Goal: Information Seeking & Learning: Learn about a topic

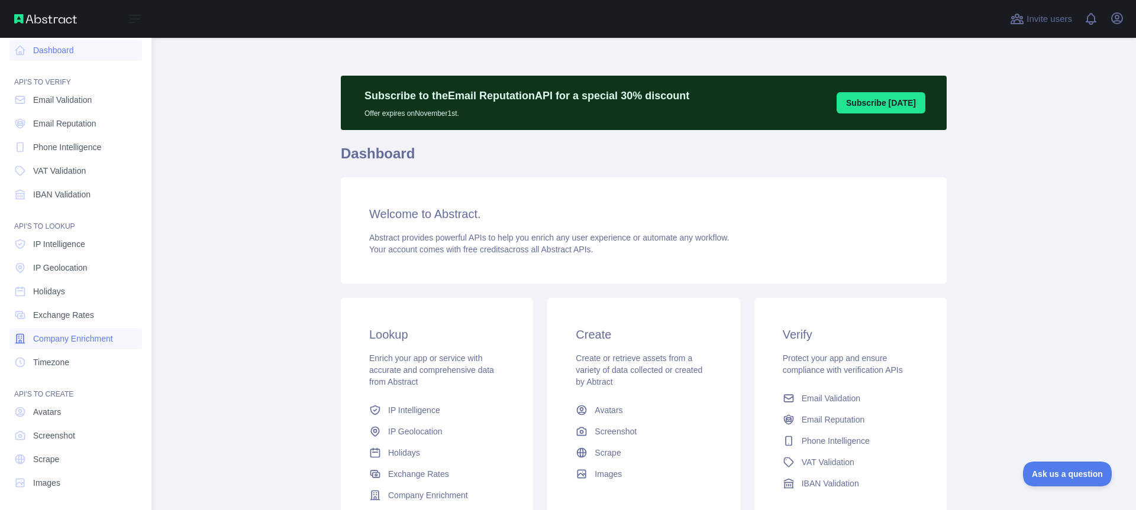
scroll to position [10, 0]
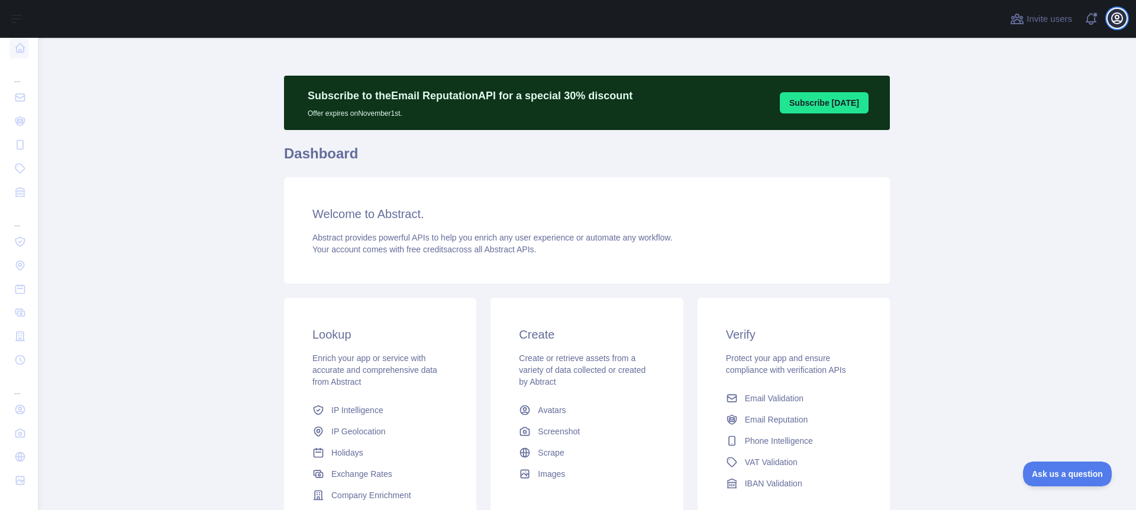
click at [1113, 21] on icon "button" at bounding box center [1116, 18] width 11 height 11
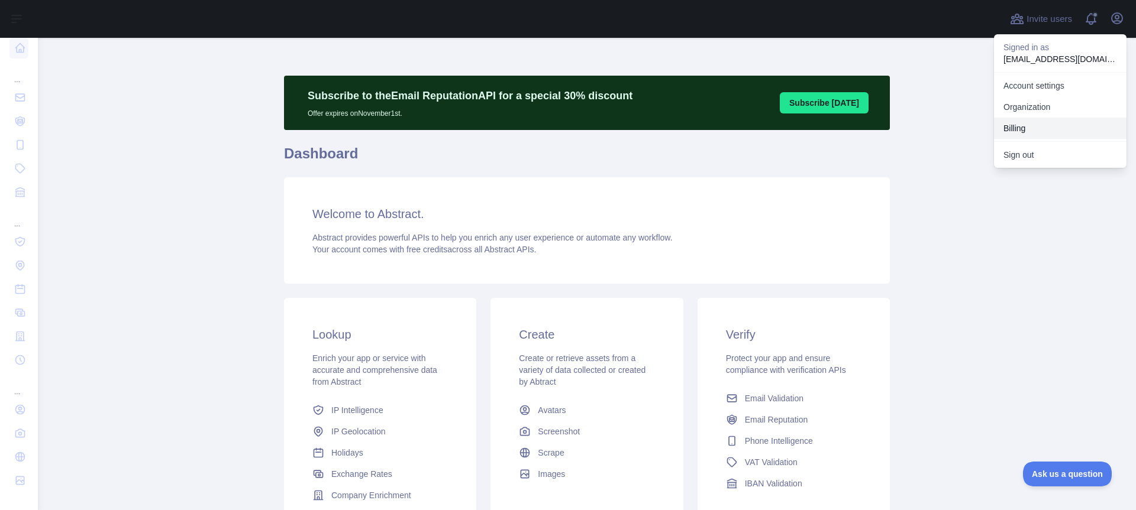
click at [1006, 121] on button "Billing" at bounding box center [1060, 128] width 132 height 21
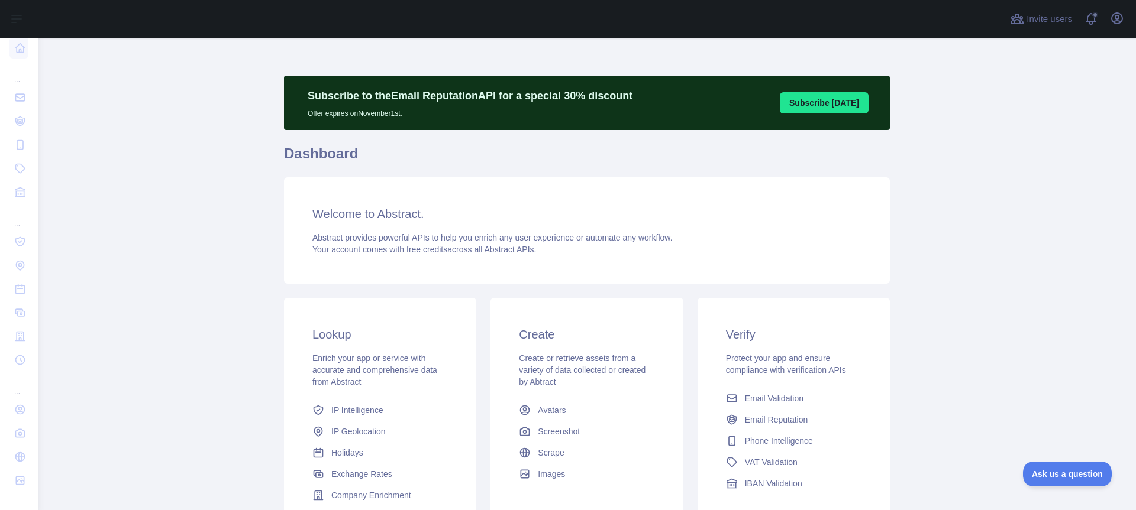
click at [1126, 15] on div "Open user menu" at bounding box center [1116, 19] width 19 height 21
click at [1124, 17] on button "Open user menu" at bounding box center [1116, 18] width 19 height 19
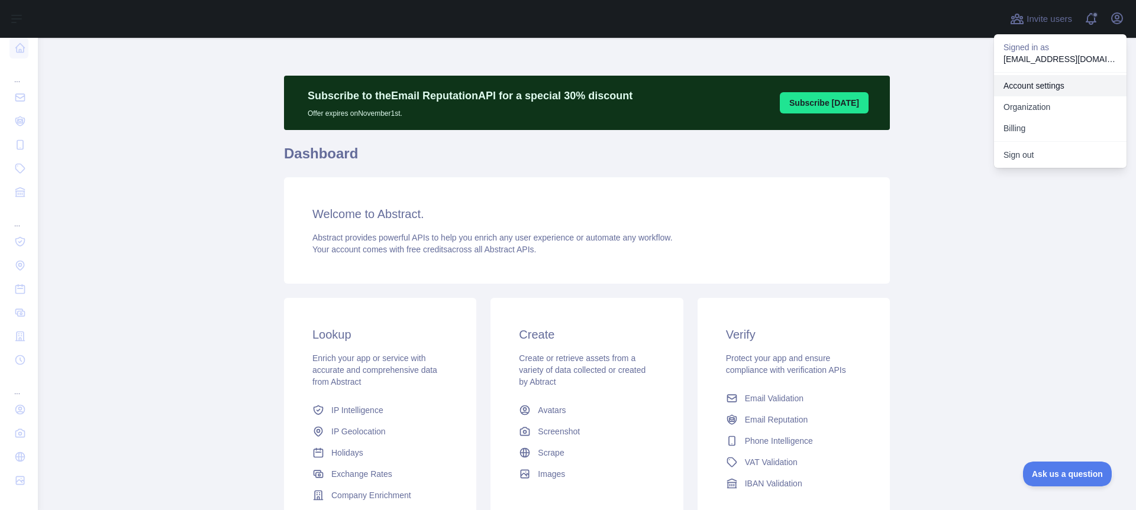
click at [1035, 86] on link "Account settings" at bounding box center [1060, 85] width 132 height 21
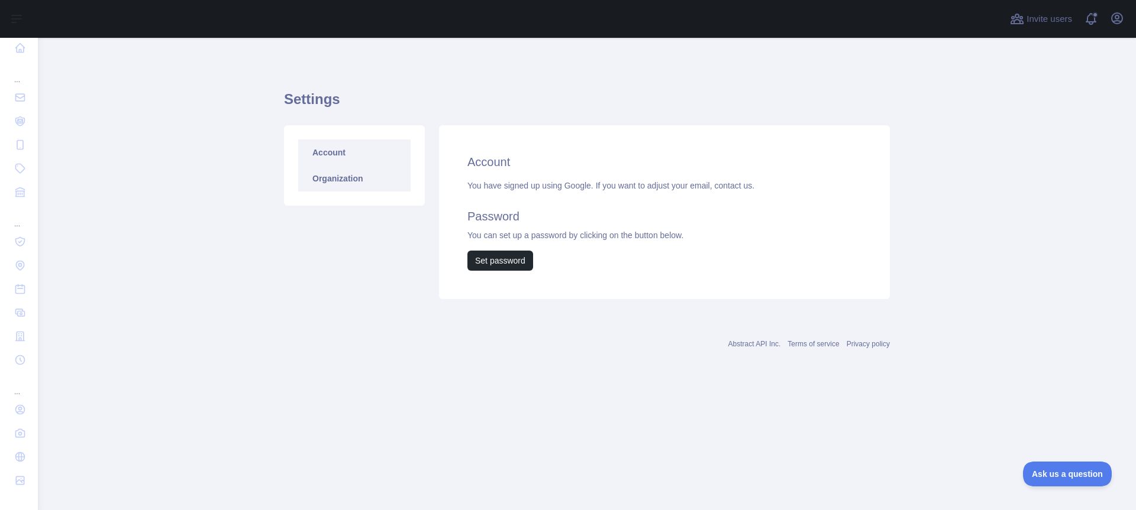
click at [339, 180] on link "Organization" at bounding box center [354, 179] width 112 height 26
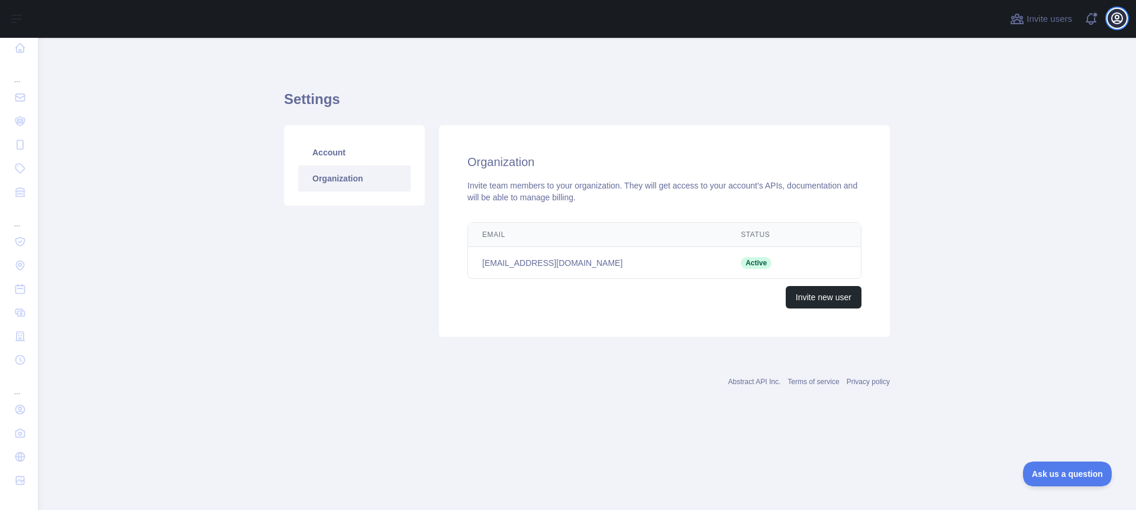
click at [1112, 20] on icon "button" at bounding box center [1116, 18] width 11 height 11
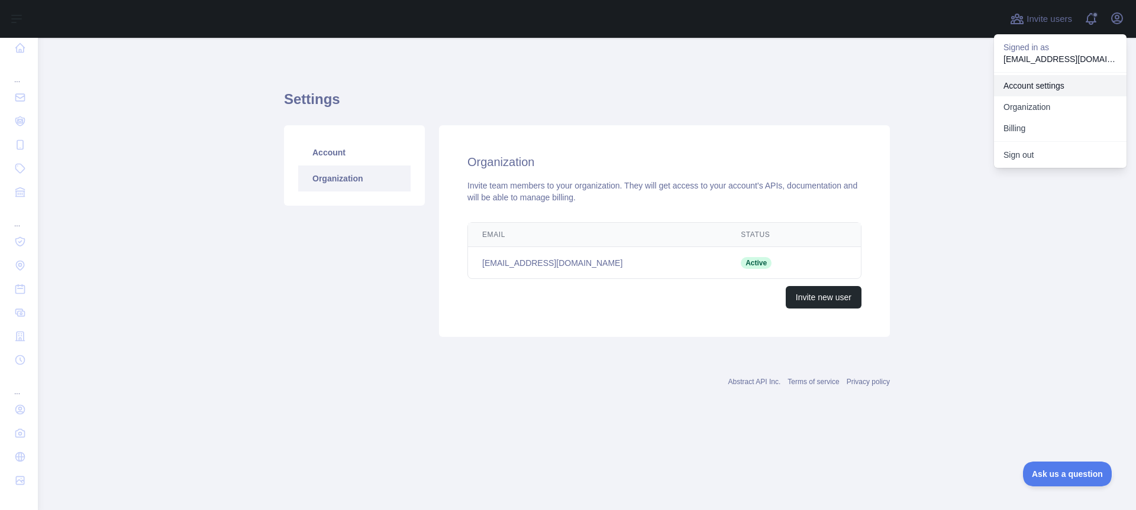
click at [1032, 80] on link "Account settings" at bounding box center [1060, 85] width 132 height 21
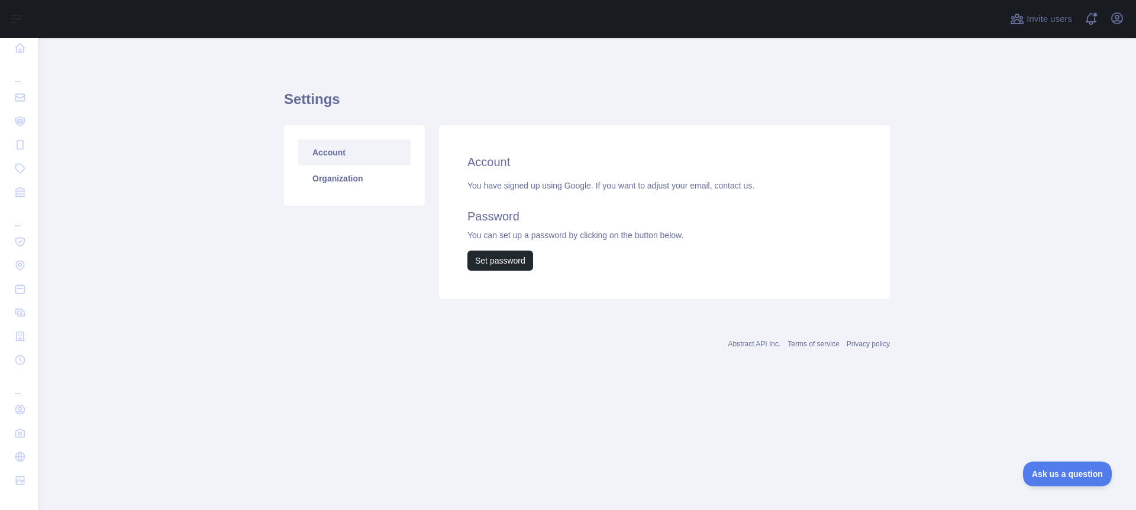
click at [34, 29] on div "Open sidebar" at bounding box center [568, 19] width 1136 height 38
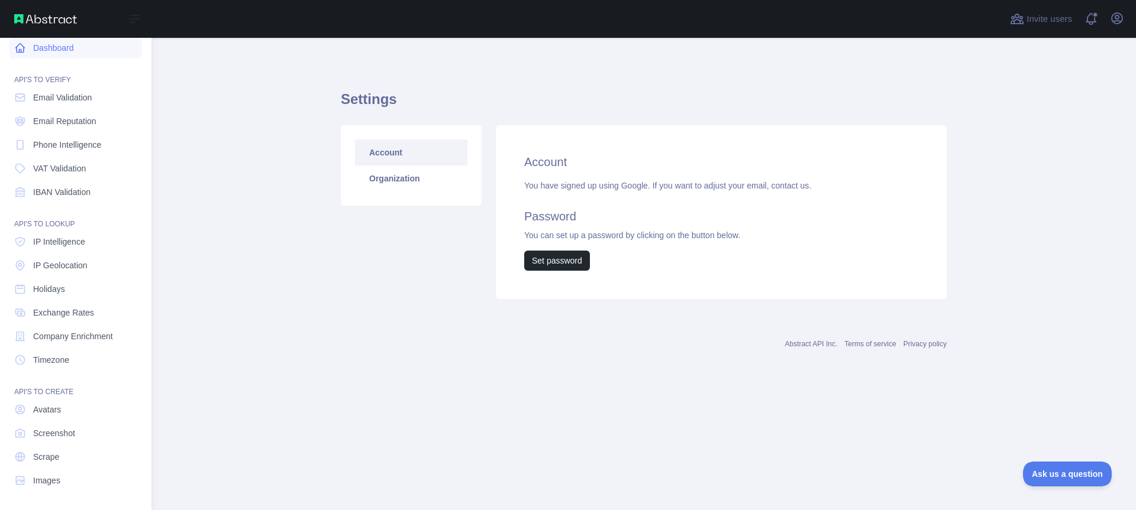
click at [59, 49] on link "Dashboard" at bounding box center [75, 47] width 132 height 21
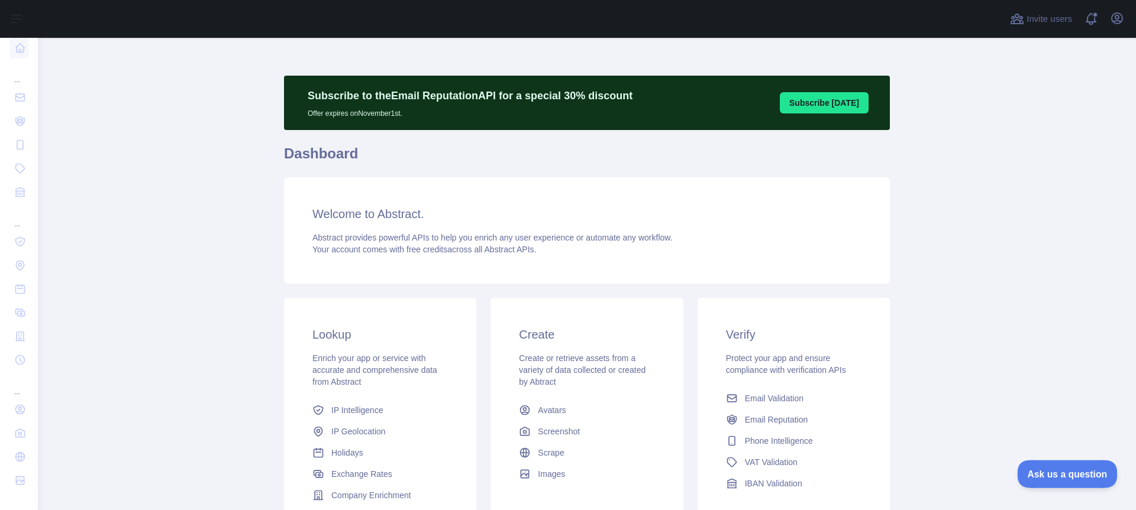
click at [1045, 474] on span "Ask us a question" at bounding box center [1061, 472] width 89 height 8
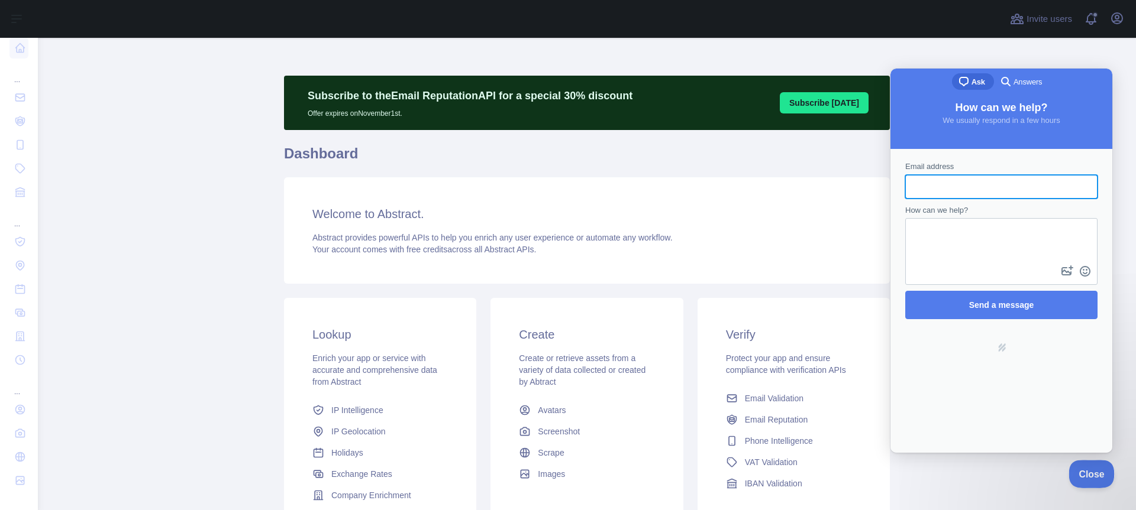
click at [1087, 476] on span "Close" at bounding box center [1088, 472] width 40 height 8
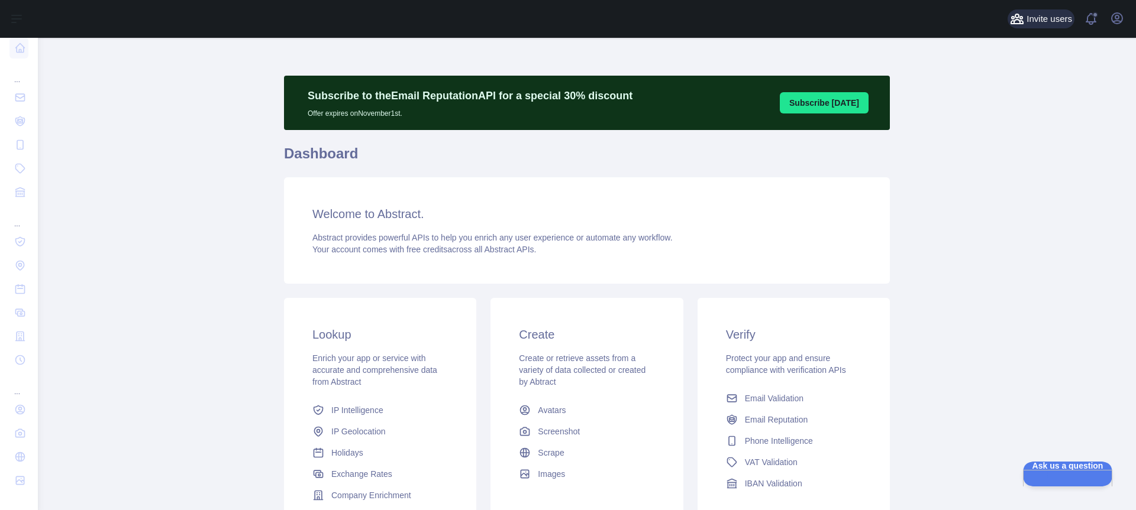
click at [1032, 23] on span "Invite users" at bounding box center [1049, 19] width 46 height 14
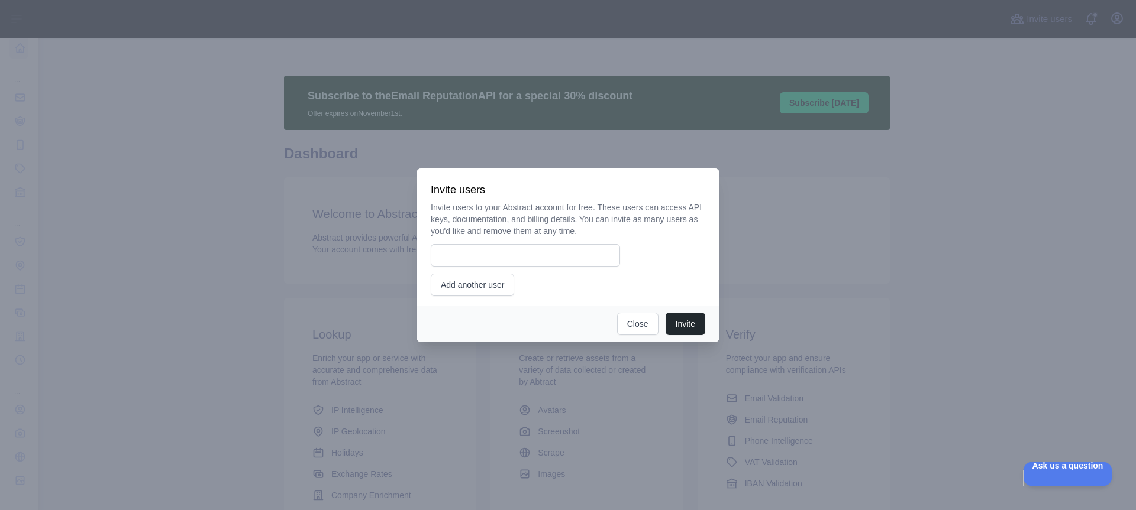
click at [868, 159] on div at bounding box center [568, 255] width 1136 height 510
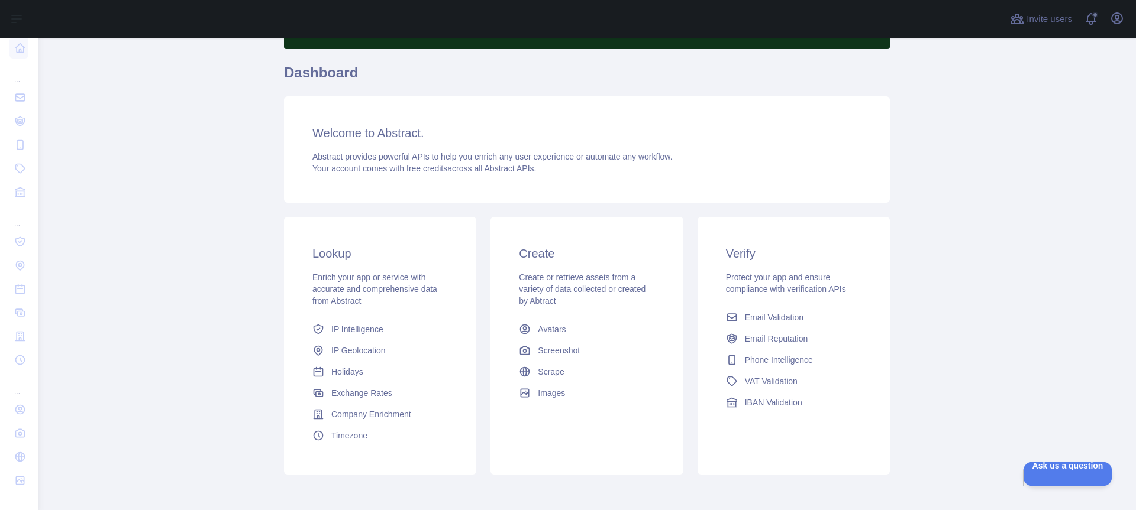
scroll to position [133, 0]
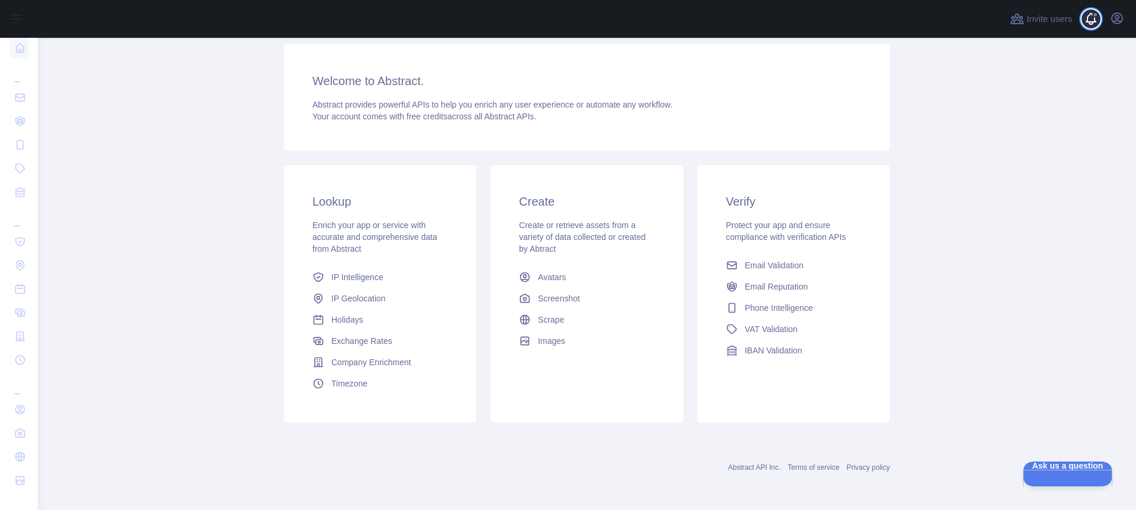
click at [1092, 22] on span at bounding box center [1096, 19] width 24 height 38
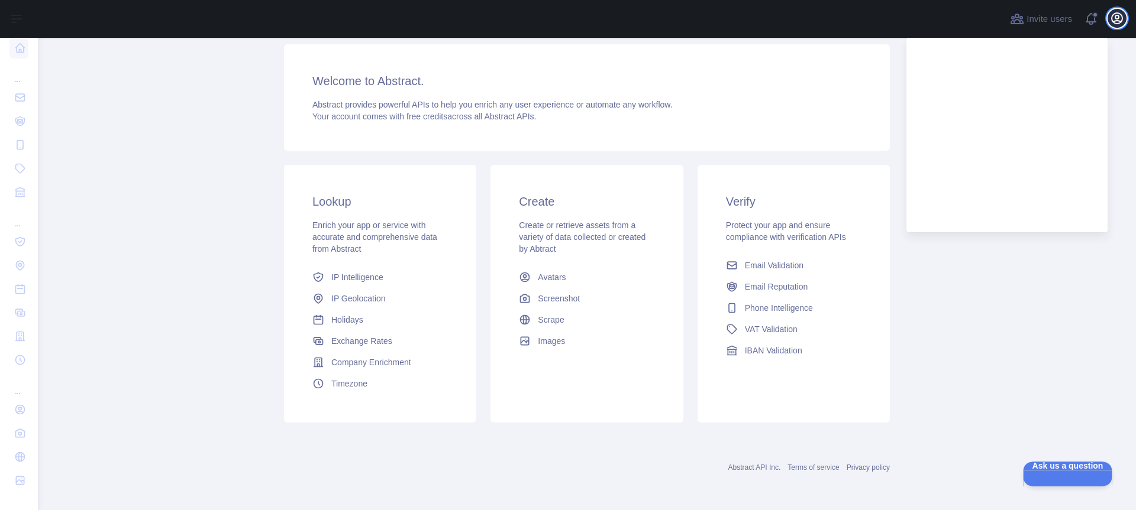
click at [1112, 12] on icon "button" at bounding box center [1117, 18] width 14 height 14
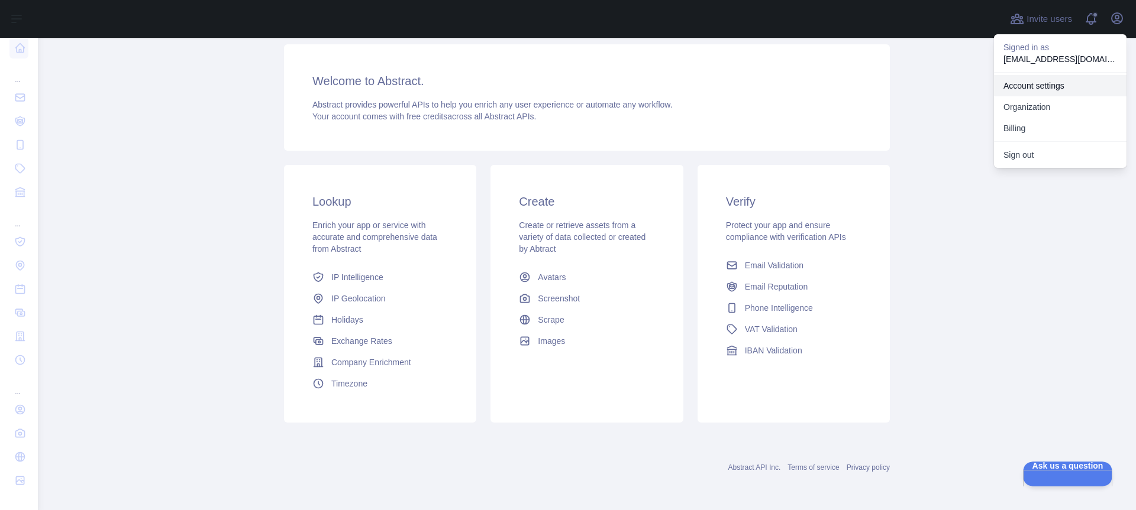
click at [1044, 86] on link "Account settings" at bounding box center [1060, 85] width 132 height 21
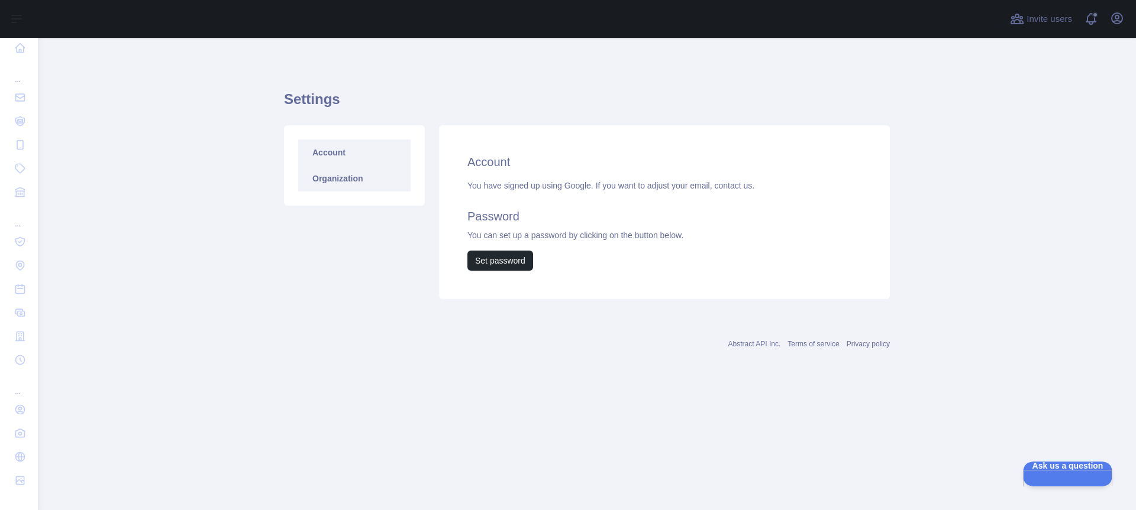
click at [324, 174] on link "Organization" at bounding box center [354, 179] width 112 height 26
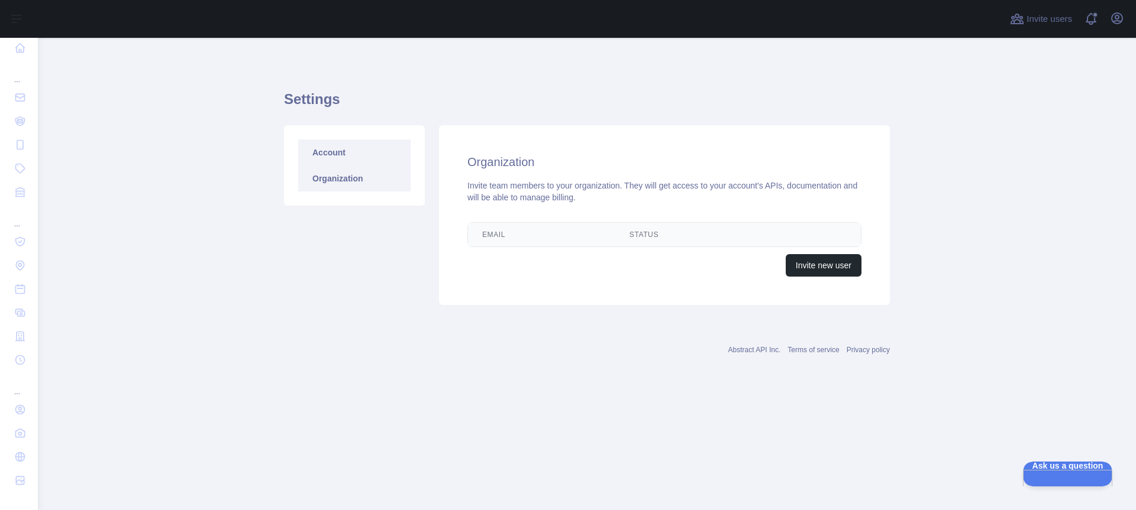
click at [336, 143] on link "Account" at bounding box center [354, 153] width 112 height 26
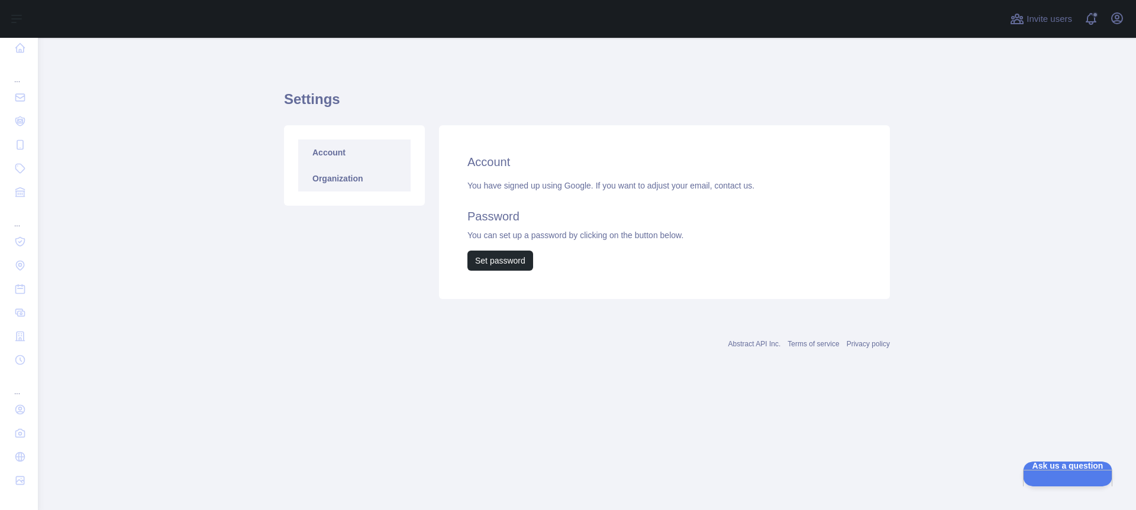
click at [332, 170] on link "Organization" at bounding box center [354, 179] width 112 height 26
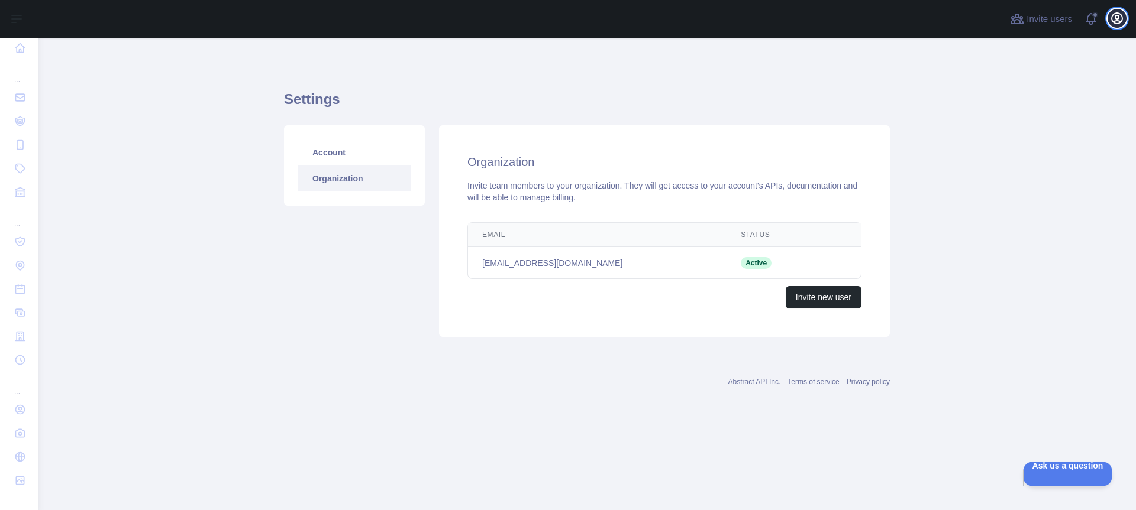
click at [1107, 21] on button "Open user menu" at bounding box center [1116, 18] width 19 height 19
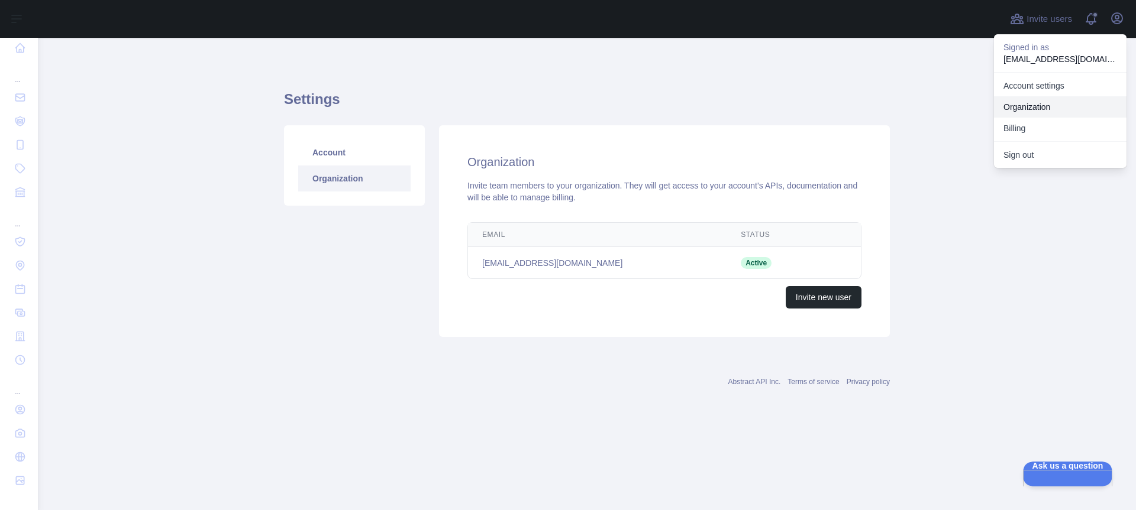
click at [1037, 104] on link "Organization" at bounding box center [1060, 106] width 132 height 21
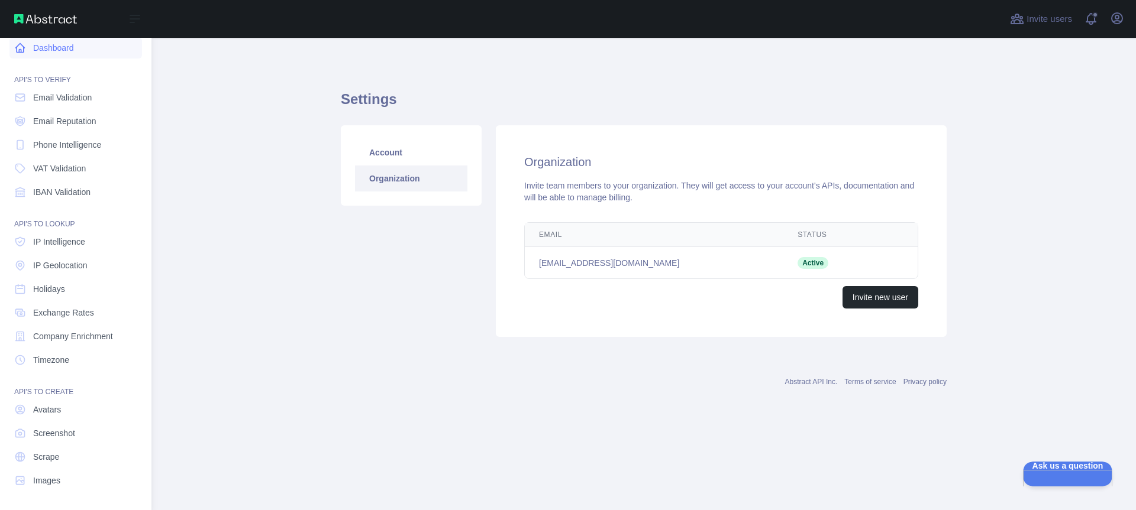
click at [29, 50] on link "Dashboard" at bounding box center [75, 47] width 132 height 21
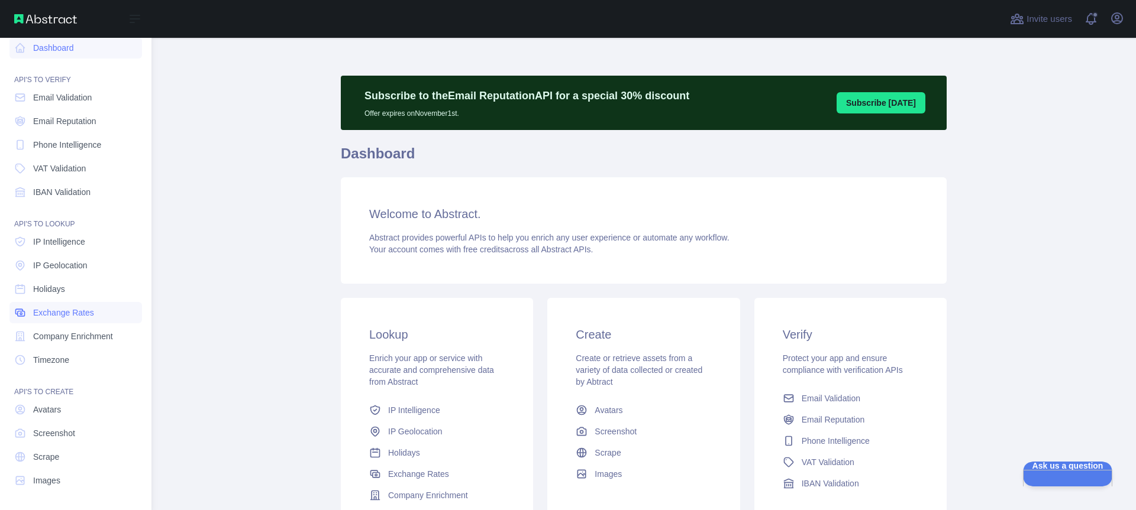
click at [59, 313] on span "Exchange Rates" at bounding box center [63, 313] width 61 height 12
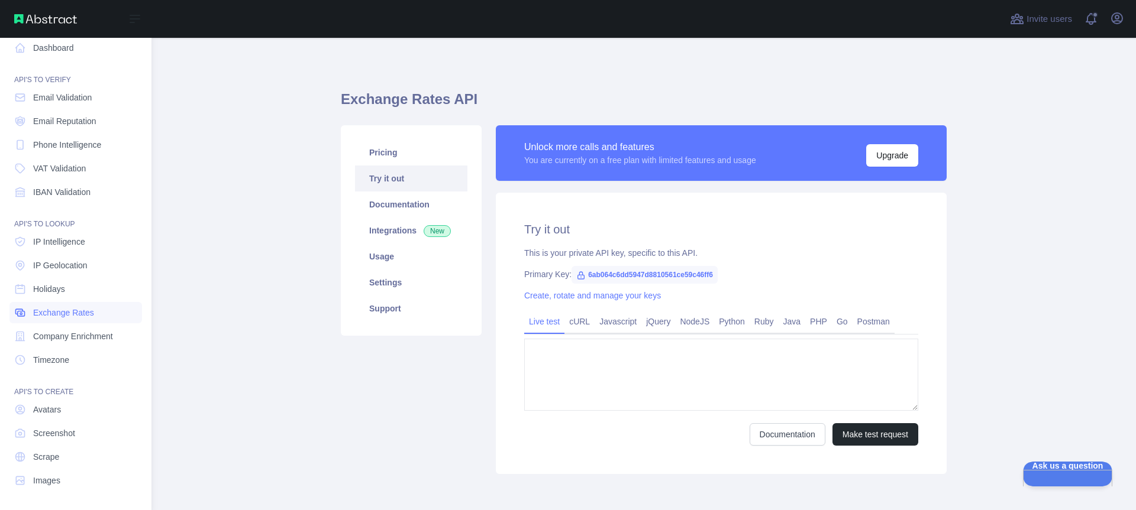
type textarea "**********"
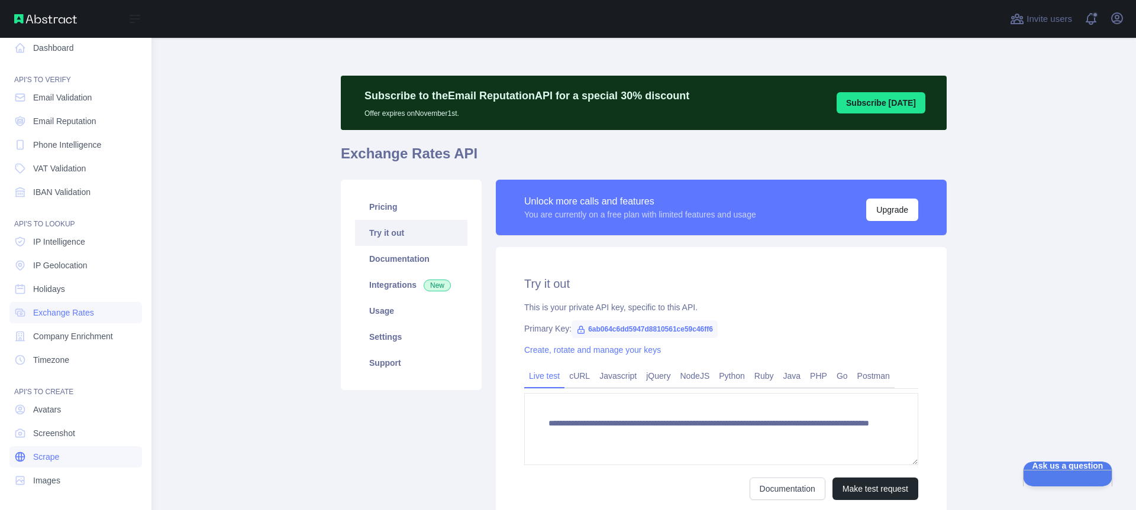
click at [57, 463] on span "Scrape" at bounding box center [46, 457] width 26 height 12
click at [60, 412] on span "Avatars" at bounding box center [47, 410] width 28 height 12
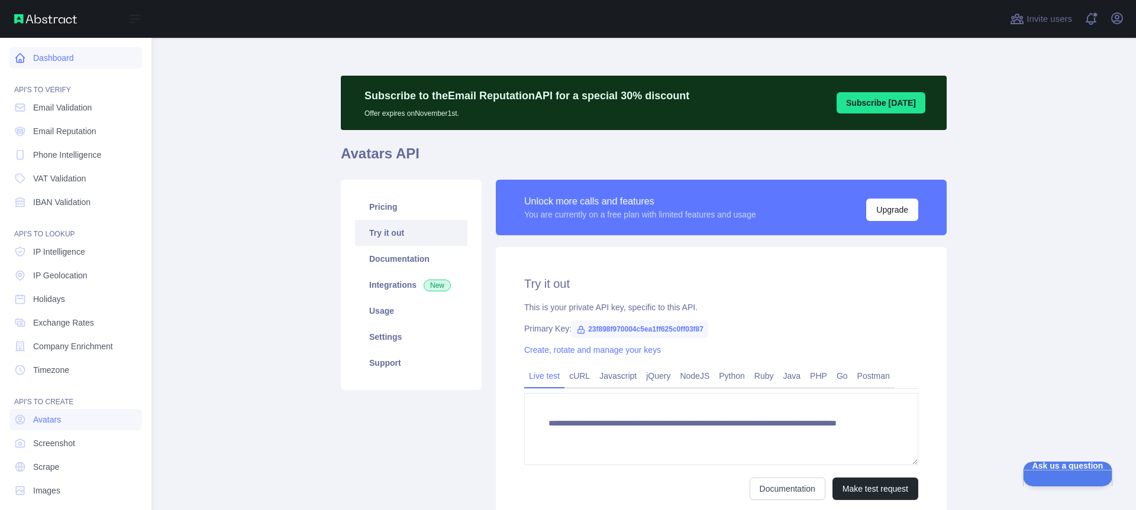
click at [56, 59] on link "Dashboard" at bounding box center [75, 57] width 132 height 21
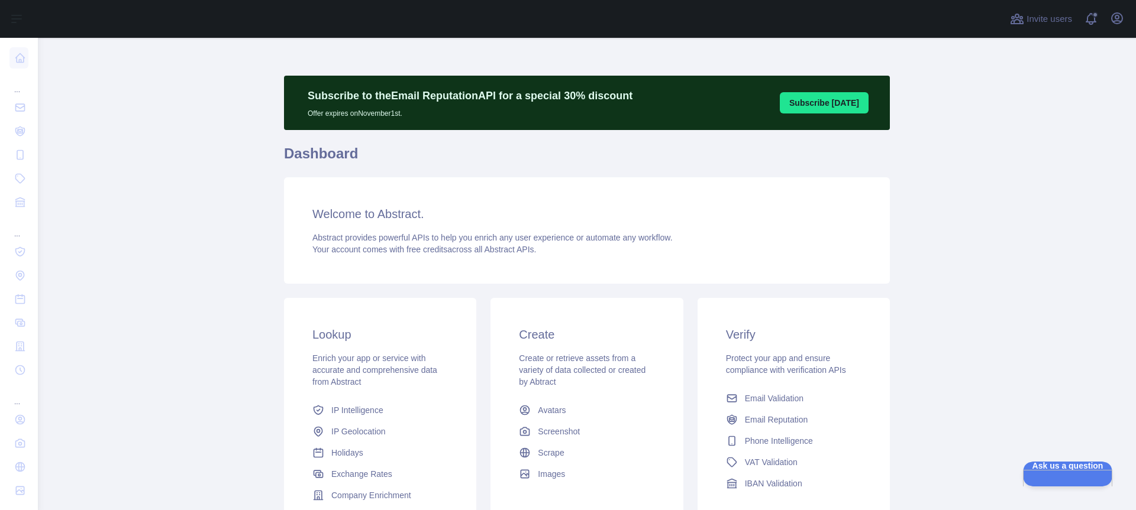
click at [609, 34] on div at bounding box center [520, 19] width 946 height 38
click at [1117, 22] on icon "button" at bounding box center [1117, 18] width 14 height 14
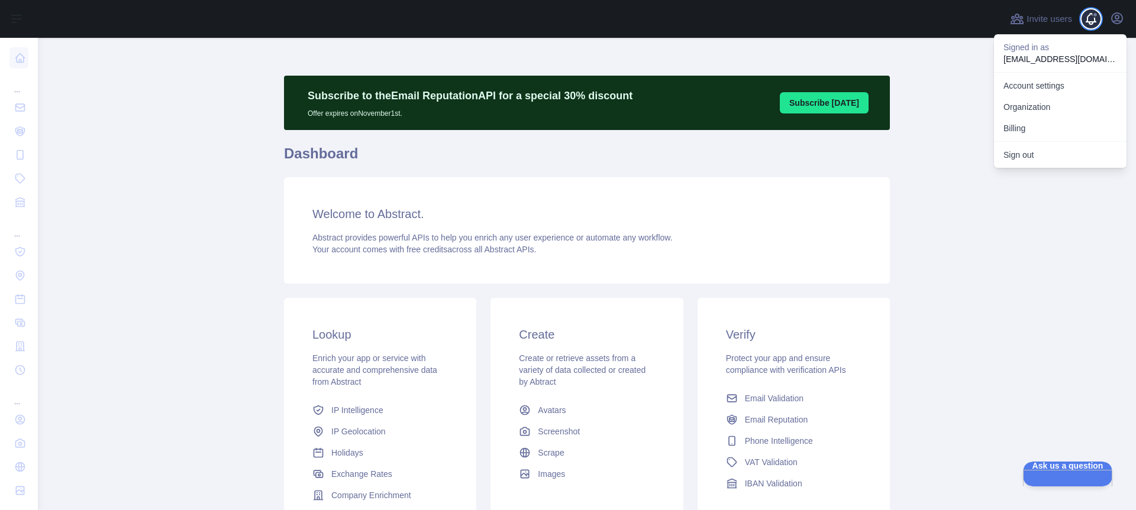
click at [1091, 19] on span at bounding box center [1096, 19] width 24 height 38
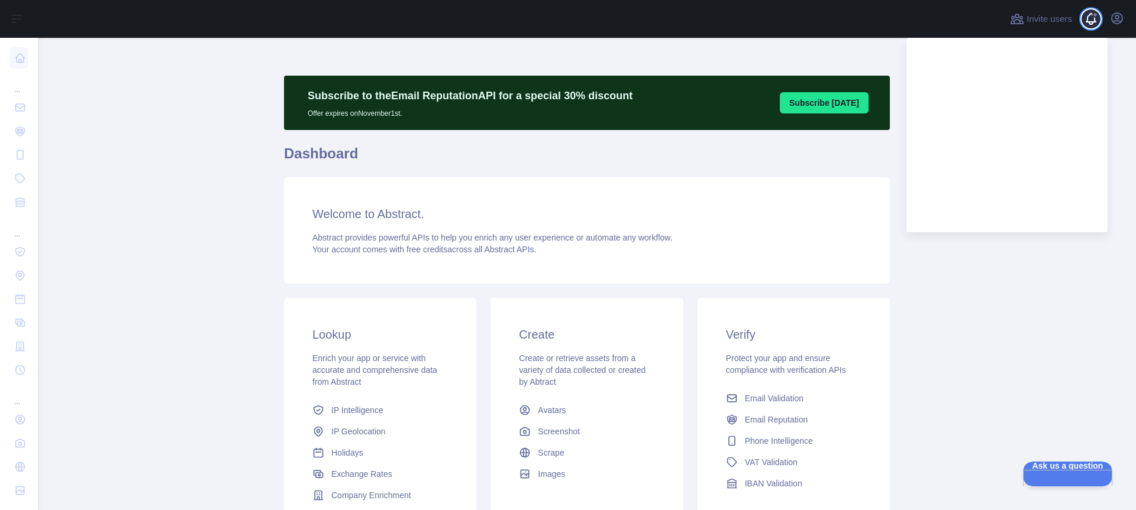
click at [1091, 19] on span at bounding box center [1096, 19] width 24 height 38
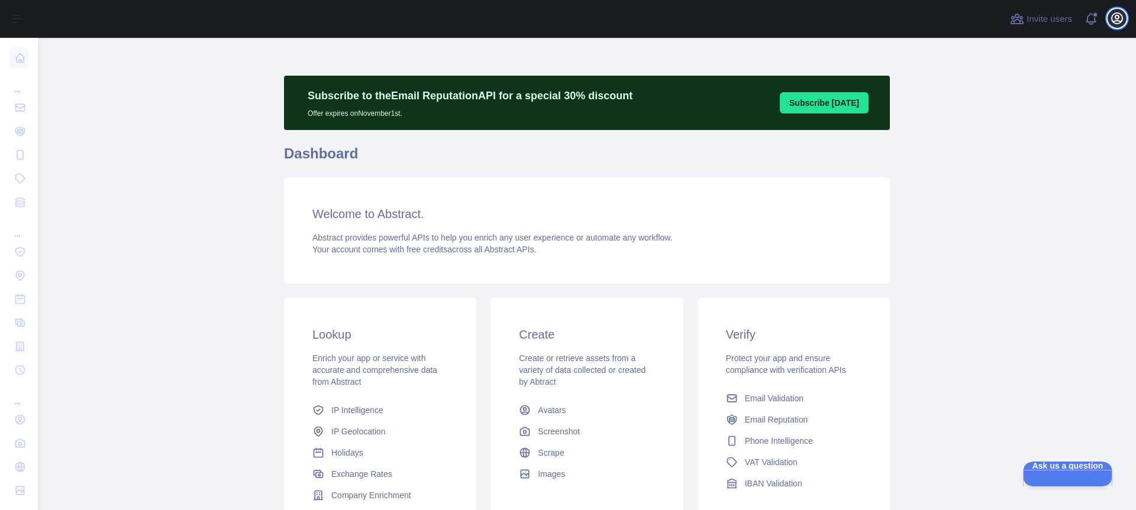
click at [1125, 18] on button "Open user menu" at bounding box center [1116, 18] width 19 height 19
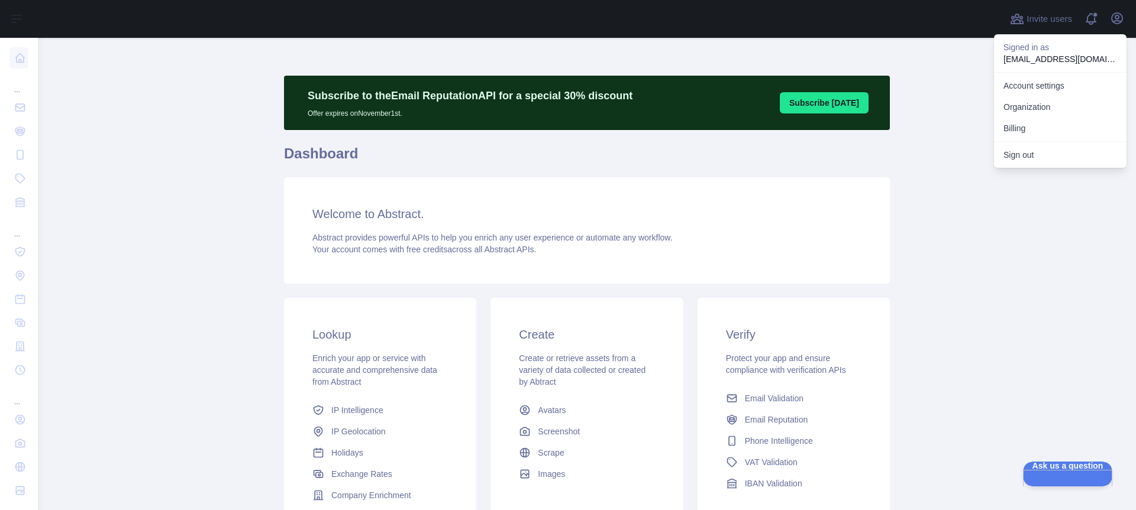
click at [379, 149] on h1 "Dashboard" at bounding box center [587, 158] width 606 height 28
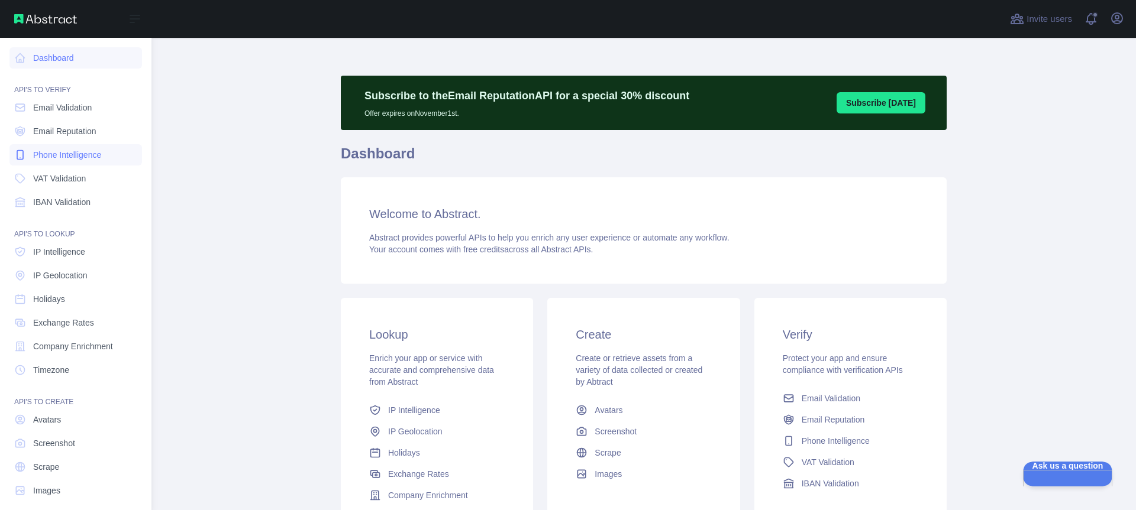
click at [79, 151] on span "Phone Intelligence" at bounding box center [67, 155] width 68 height 12
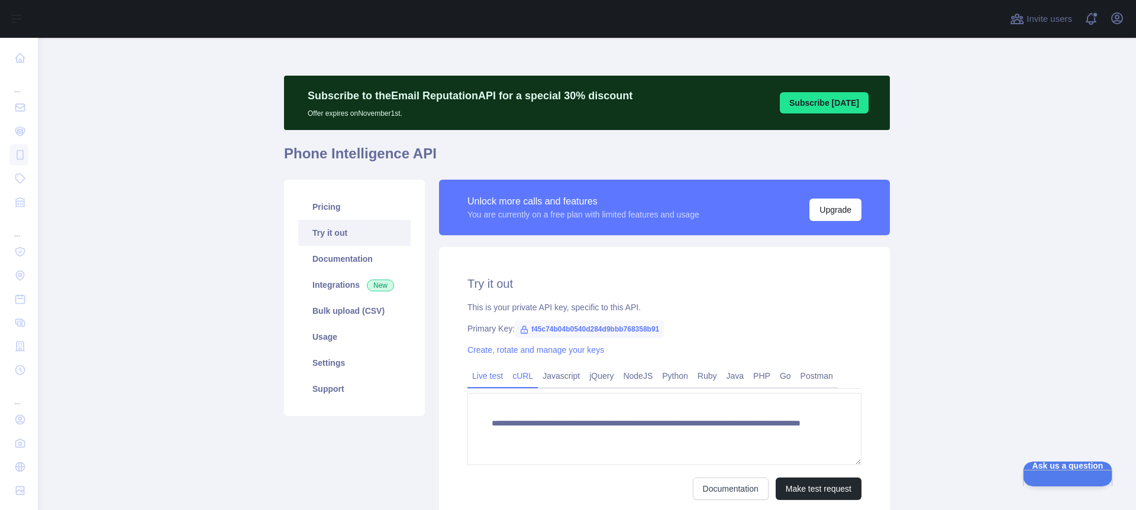
click at [519, 373] on link "cURL" at bounding box center [523, 376] width 30 height 19
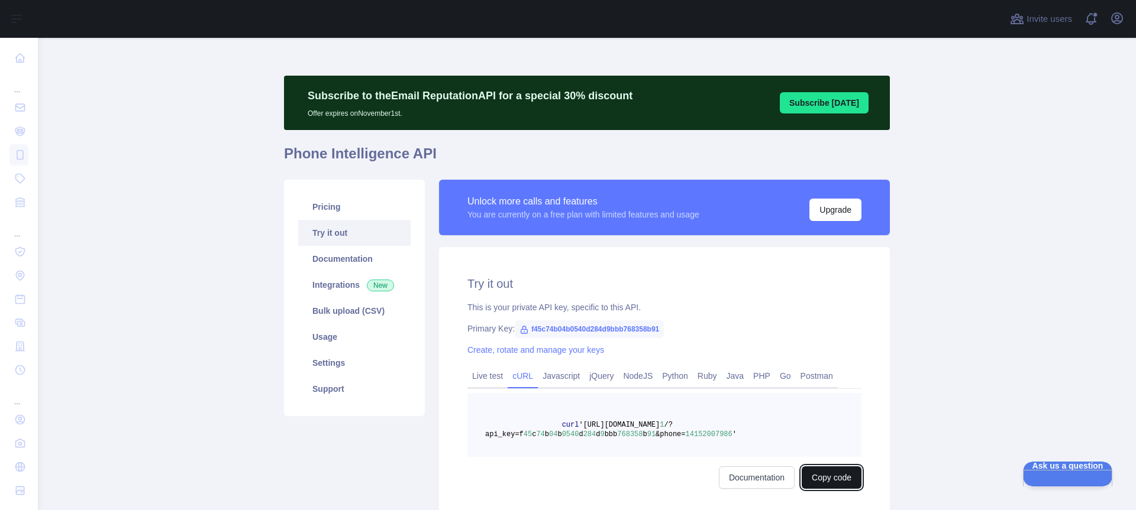
click at [819, 470] on button "Copy code" at bounding box center [831, 478] width 60 height 22
